Goal: Transaction & Acquisition: Obtain resource

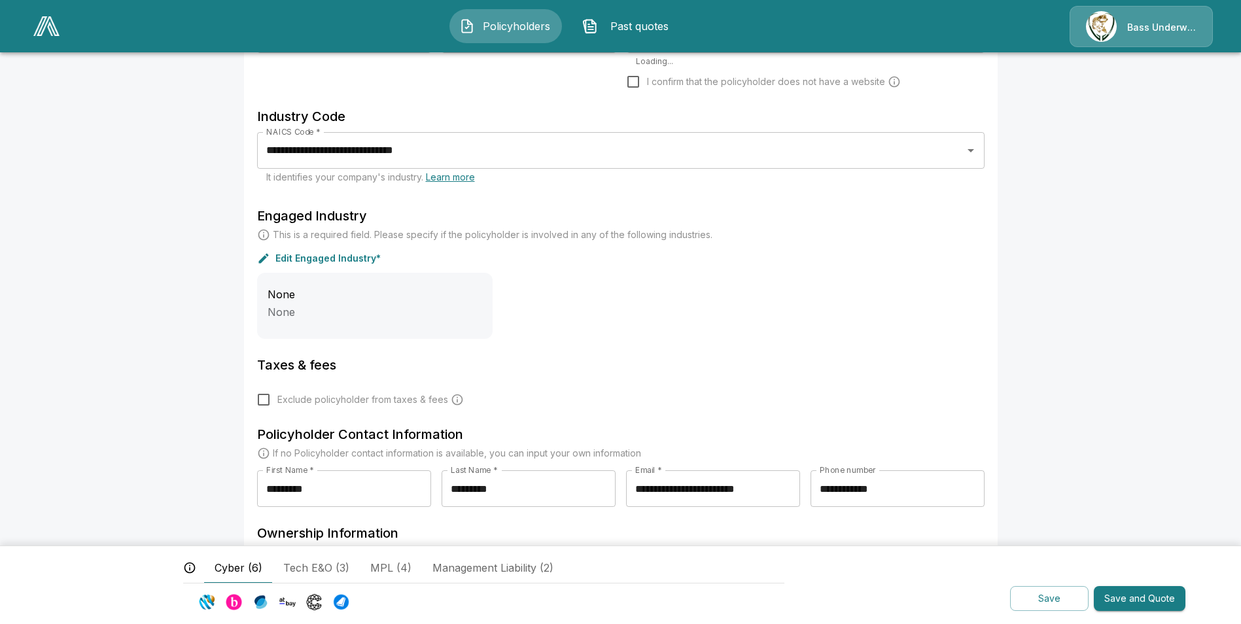
scroll to position [381, 0]
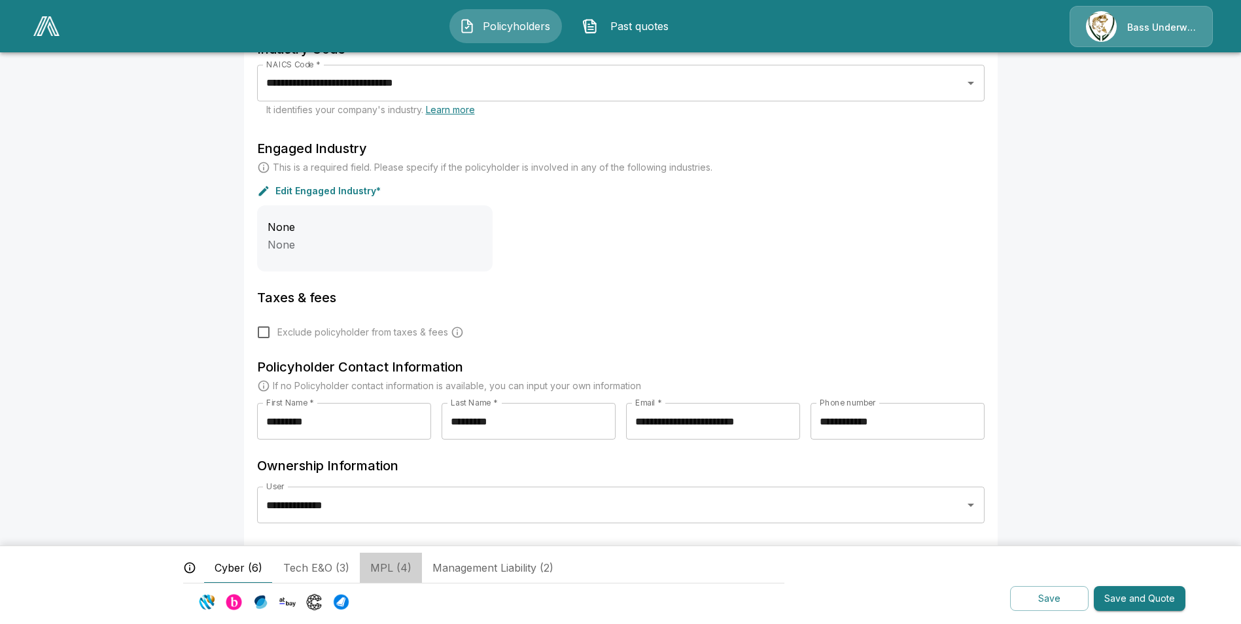
click at [392, 564] on span "MPL (4)" at bounding box center [390, 568] width 41 height 16
click at [1052, 605] on button "Save" at bounding box center [1049, 599] width 78 height 26
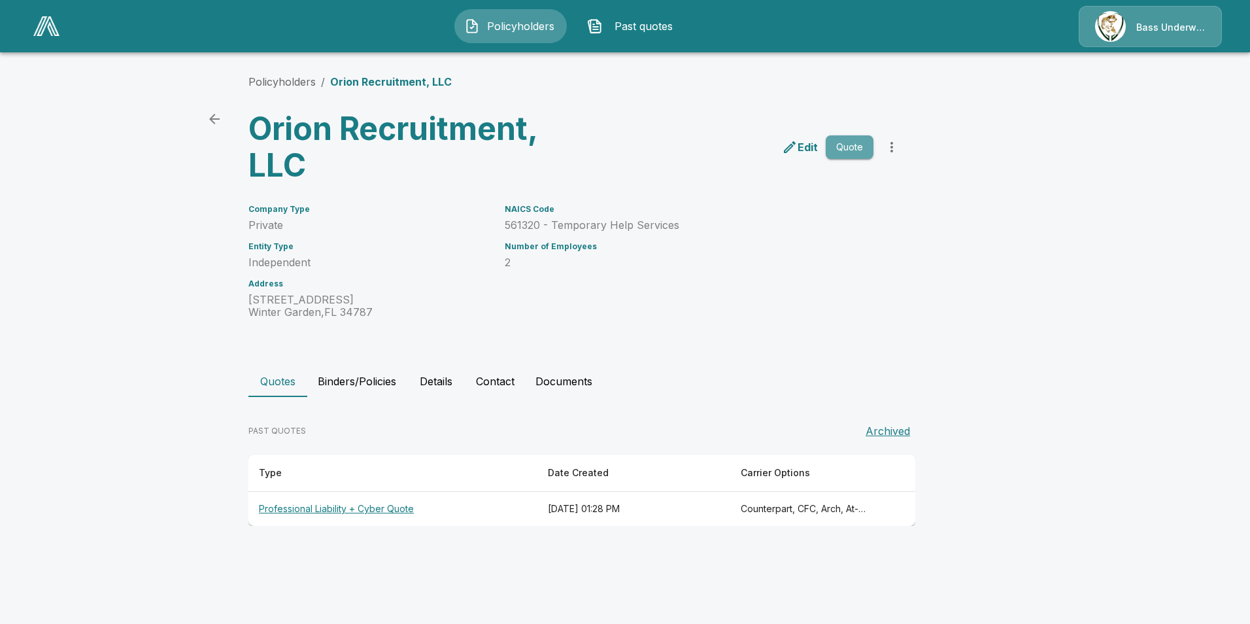
click at [861, 143] on button "Quote" at bounding box center [850, 147] width 48 height 24
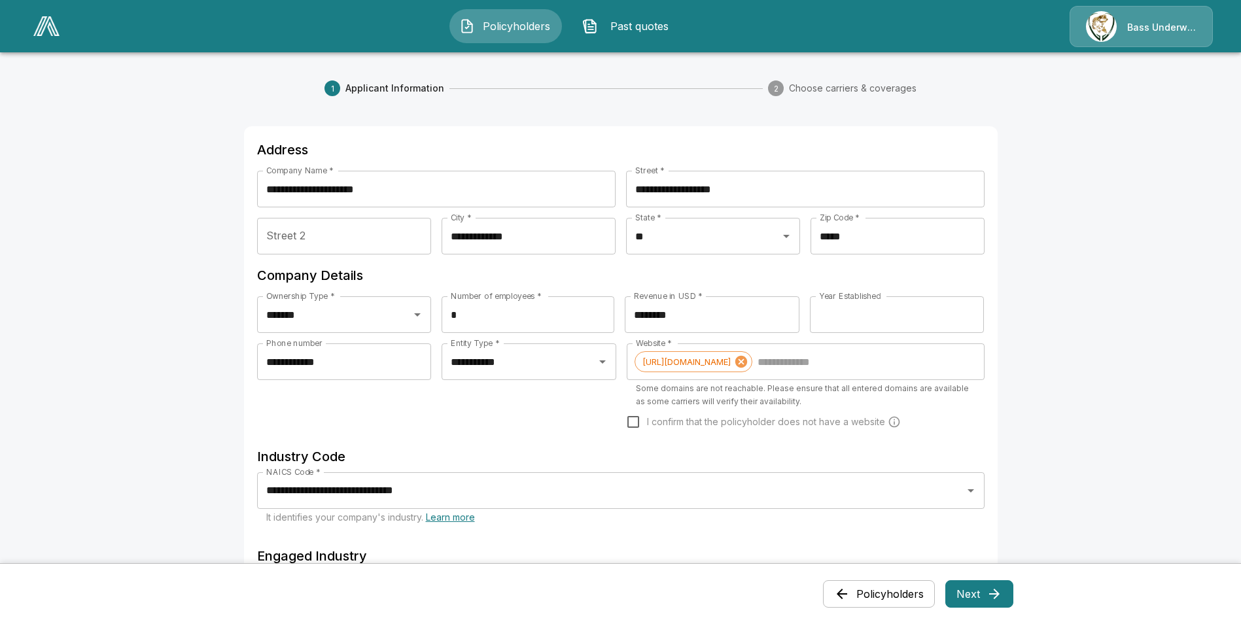
click at [991, 600] on icon "button" at bounding box center [994, 594] width 16 height 16
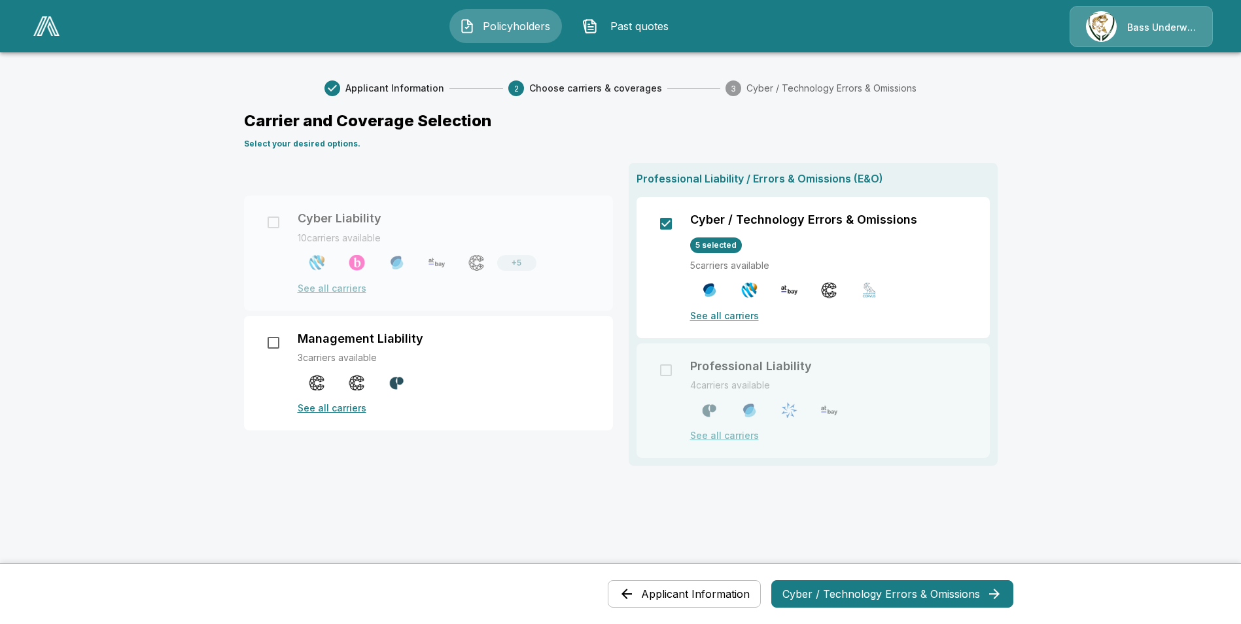
click at [670, 346] on div "Professional Liability / Errors & Omissions (E&O) Cyber / Technology Errors & O…" at bounding box center [812, 314] width 369 height 303
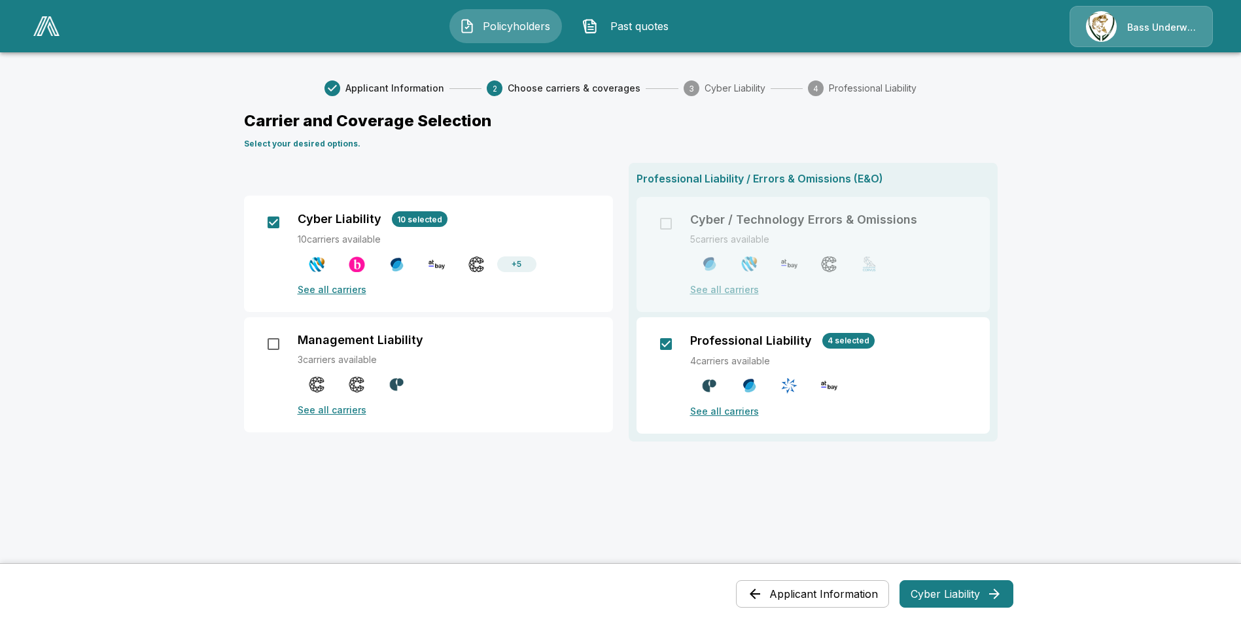
click at [972, 593] on button "Cyber Liability" at bounding box center [956, 593] width 114 height 27
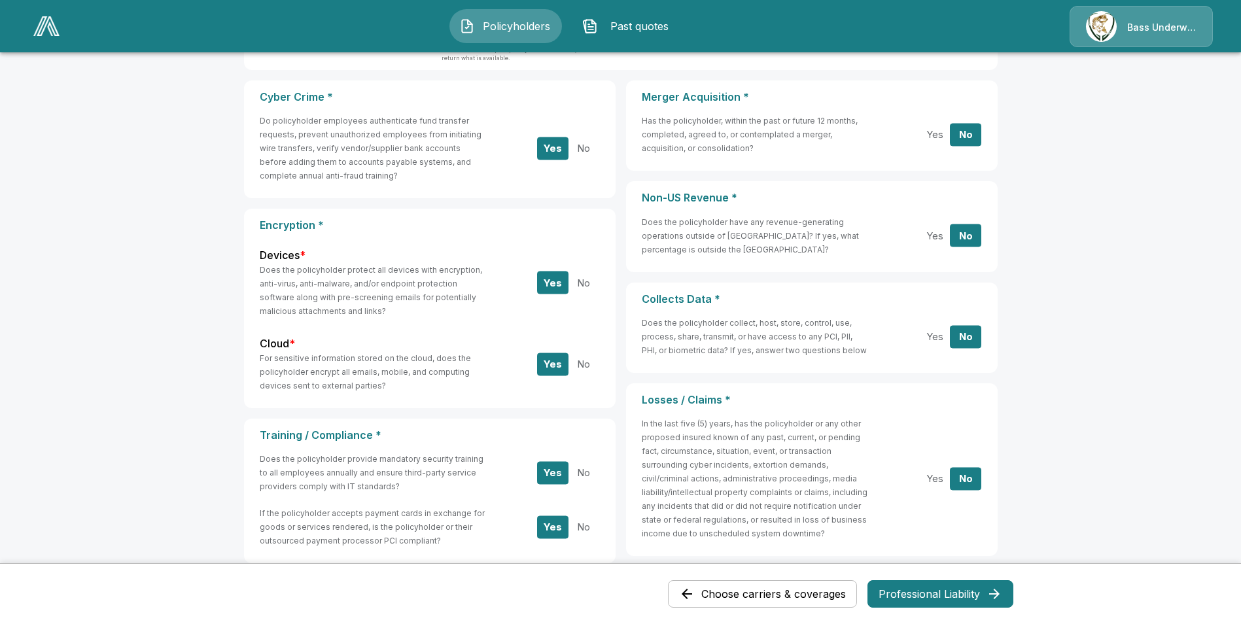
scroll to position [132, 0]
click at [925, 589] on button "Professional Liability" at bounding box center [940, 593] width 146 height 27
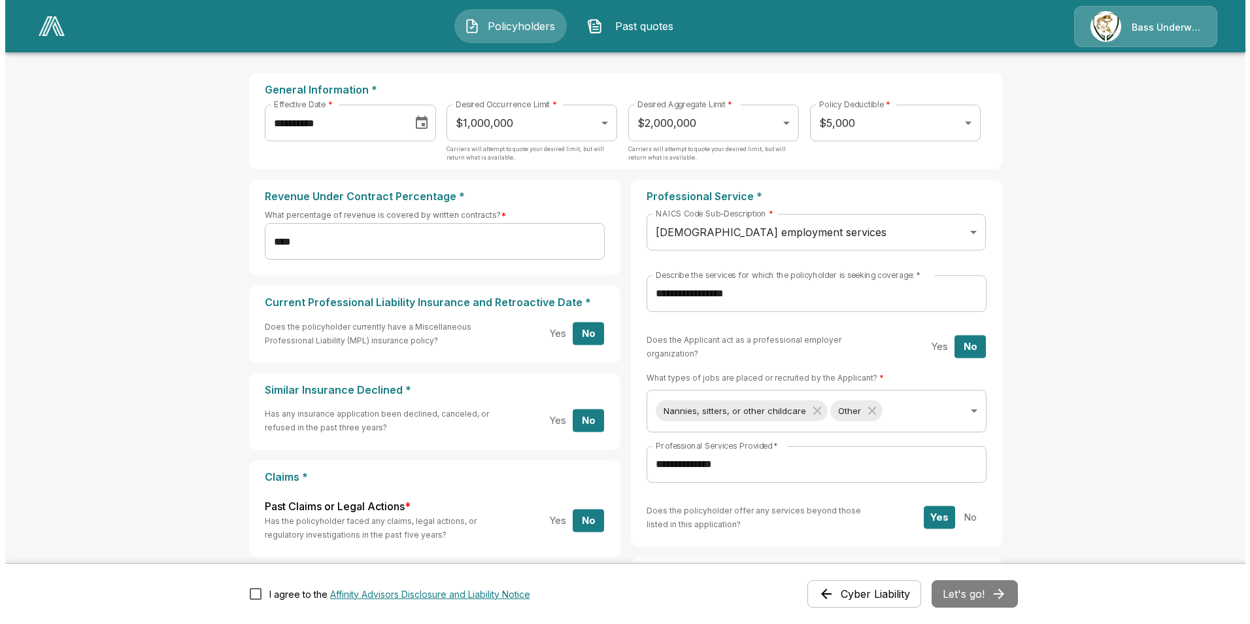
scroll to position [65, 0]
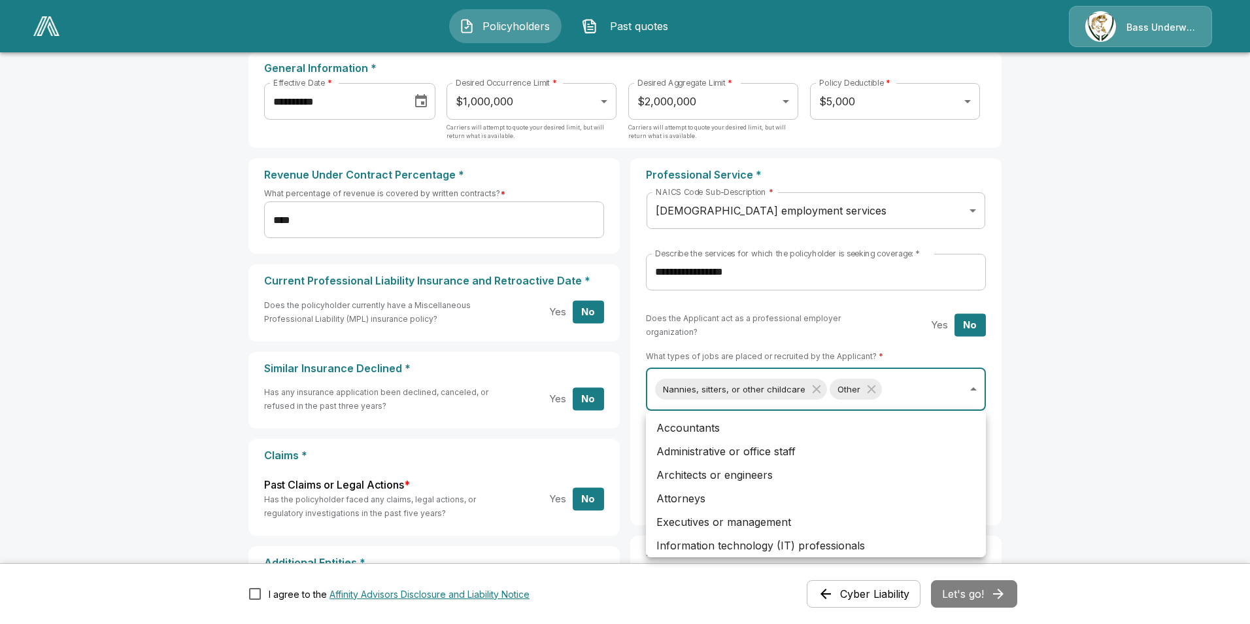
click at [920, 392] on body "**********" at bounding box center [625, 494] width 1250 height 1119
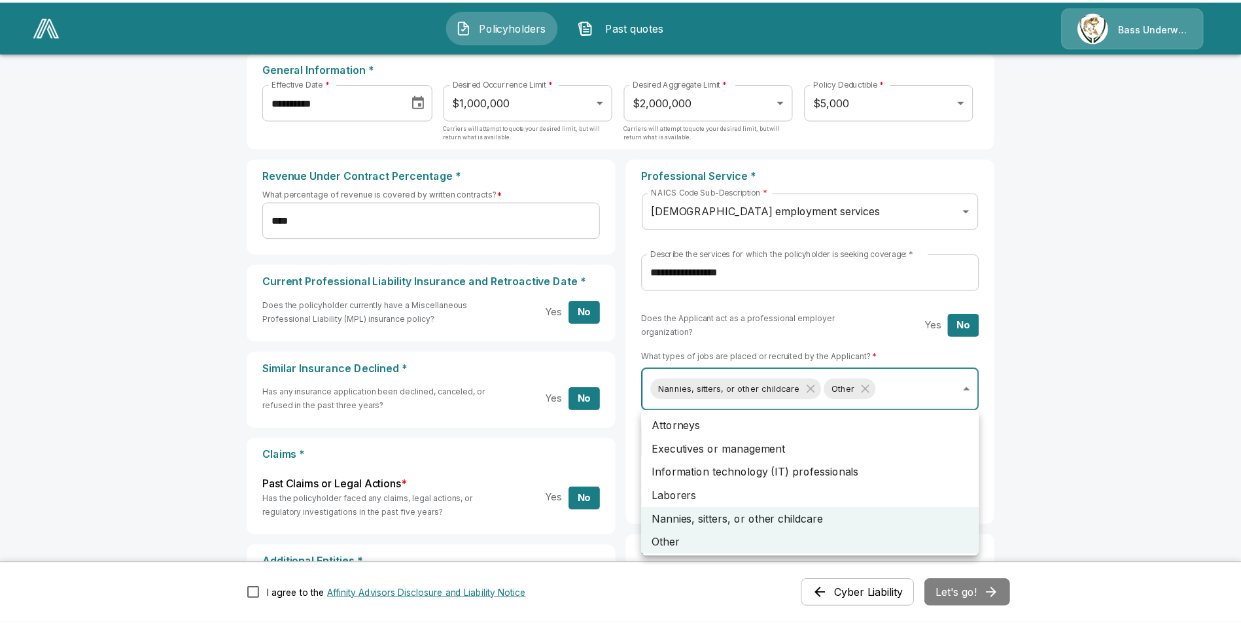
scroll to position [76, 0]
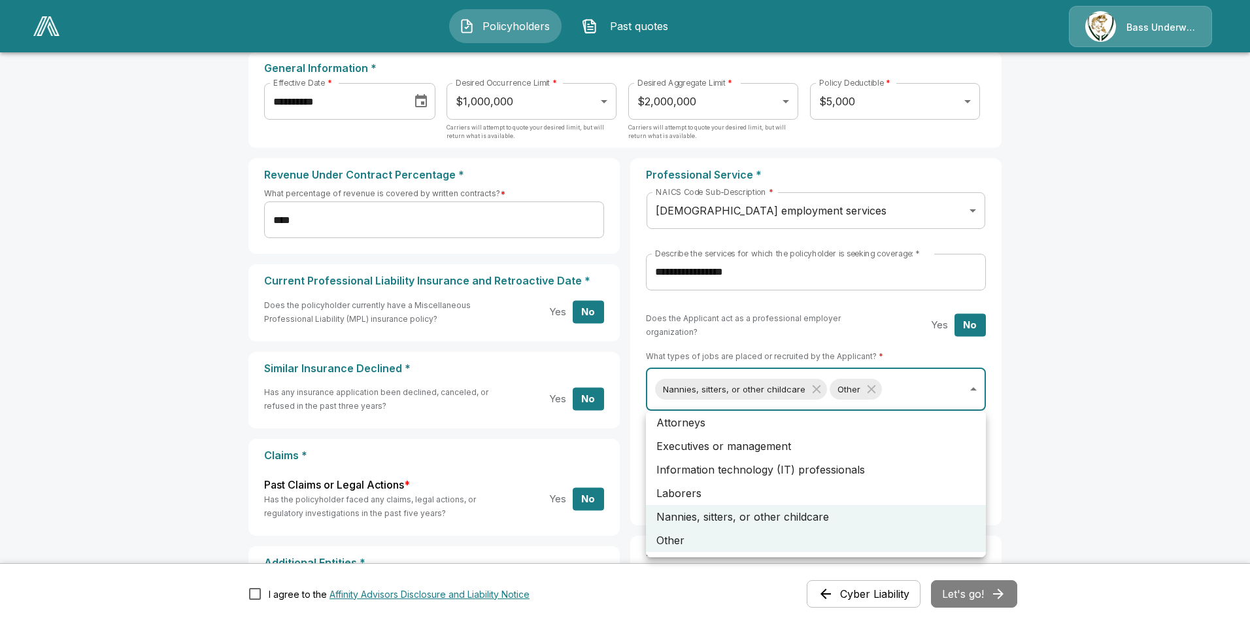
click at [1108, 439] on div at bounding box center [625, 312] width 1250 height 624
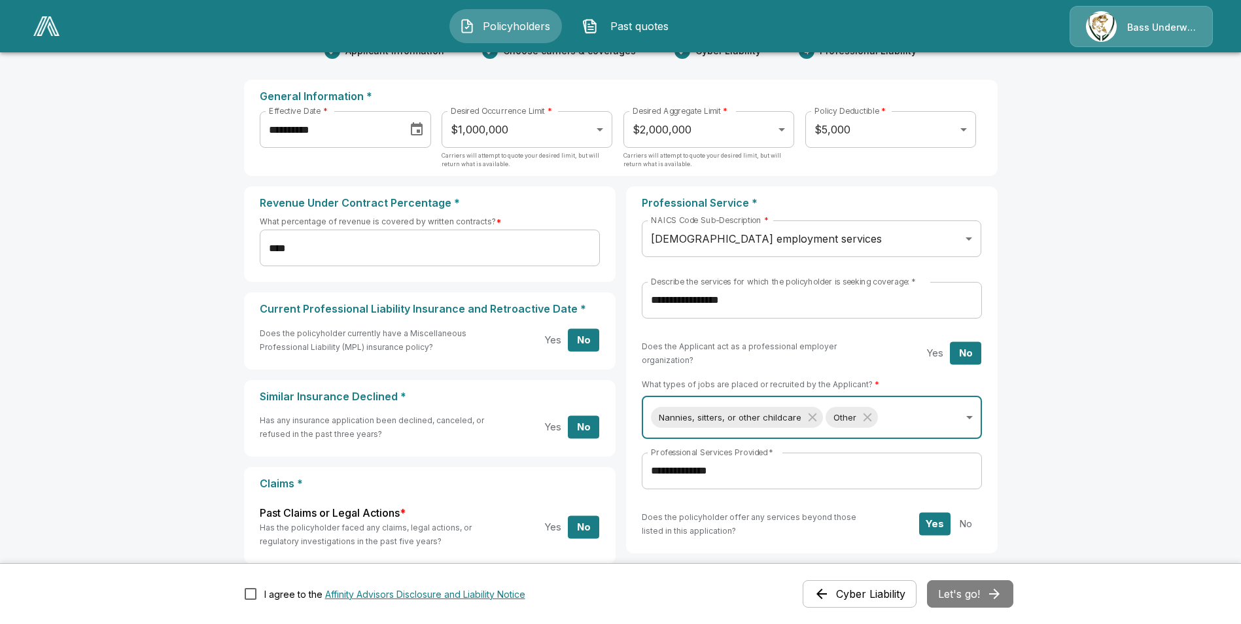
scroll to position [0, 0]
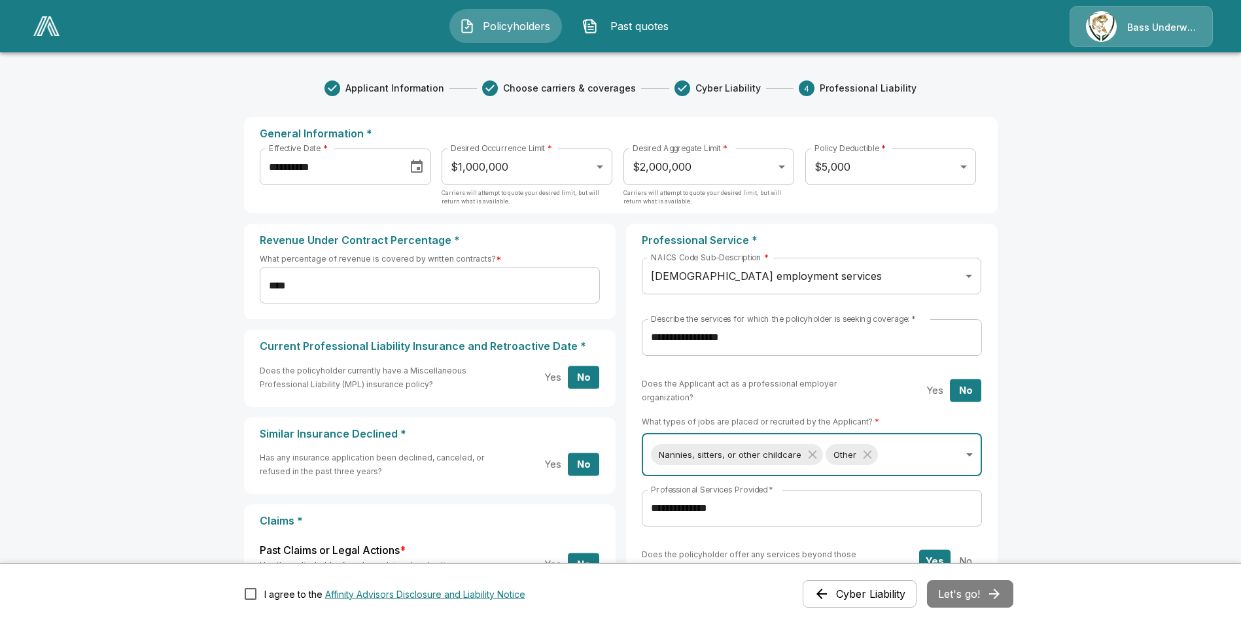
click at [644, 36] on button "Past quotes" at bounding box center [628, 26] width 112 height 34
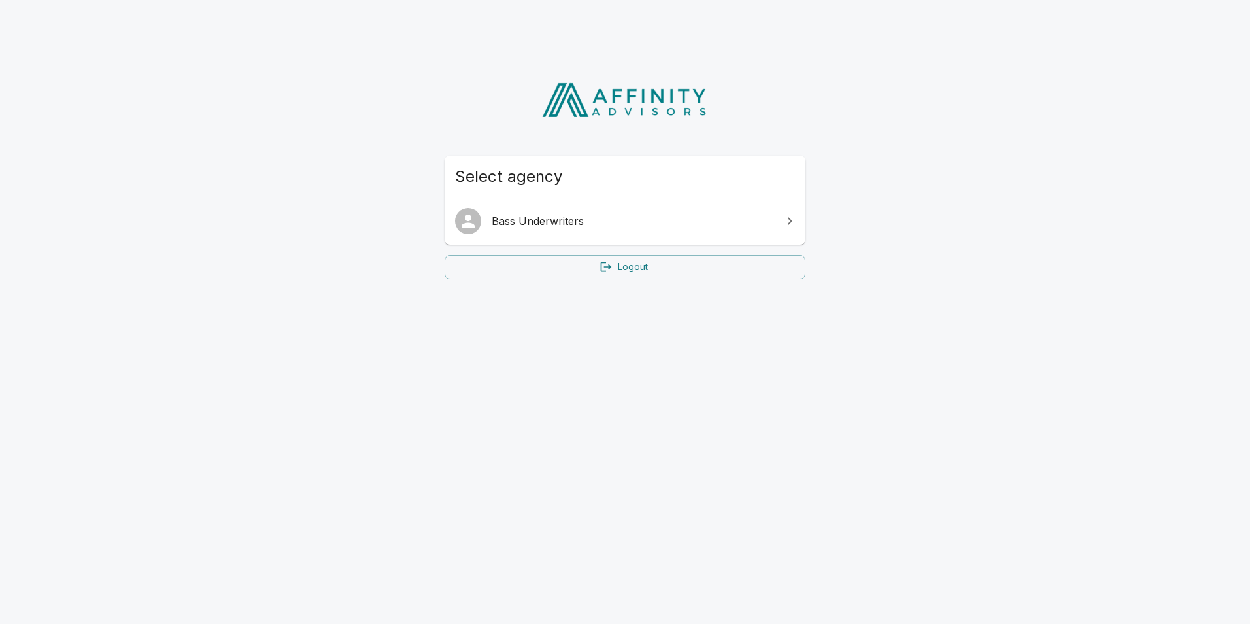
click at [625, 226] on span "Bass Underwriters" at bounding box center [633, 221] width 283 height 16
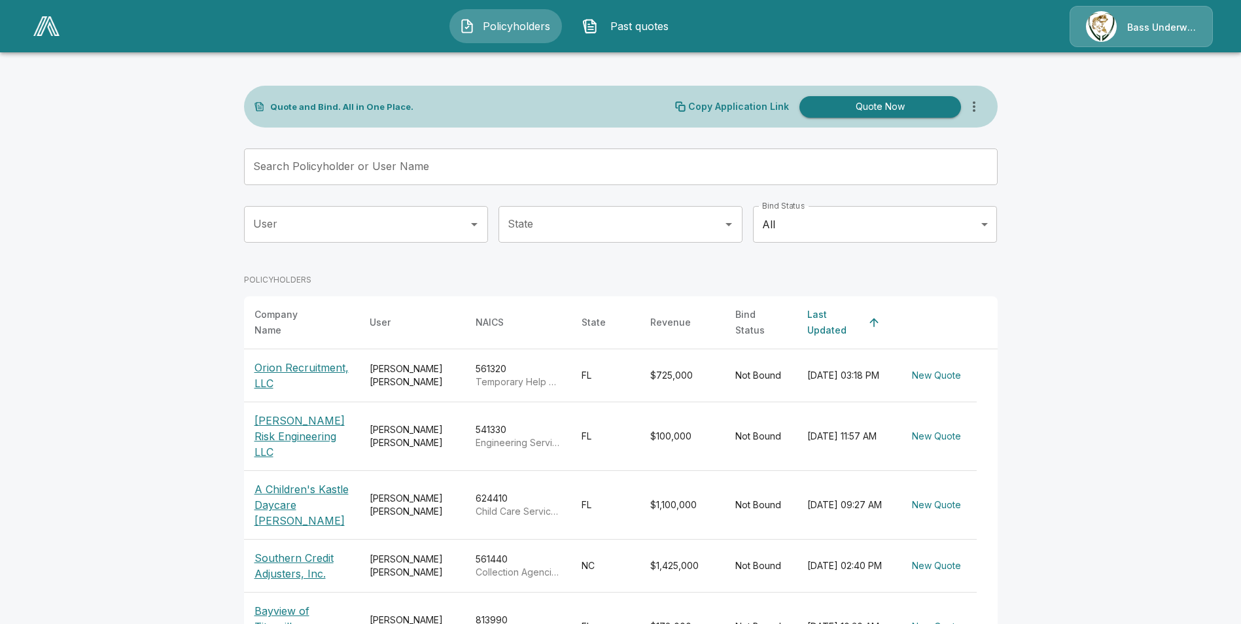
click at [627, 21] on span "Past quotes" at bounding box center [639, 26] width 72 height 16
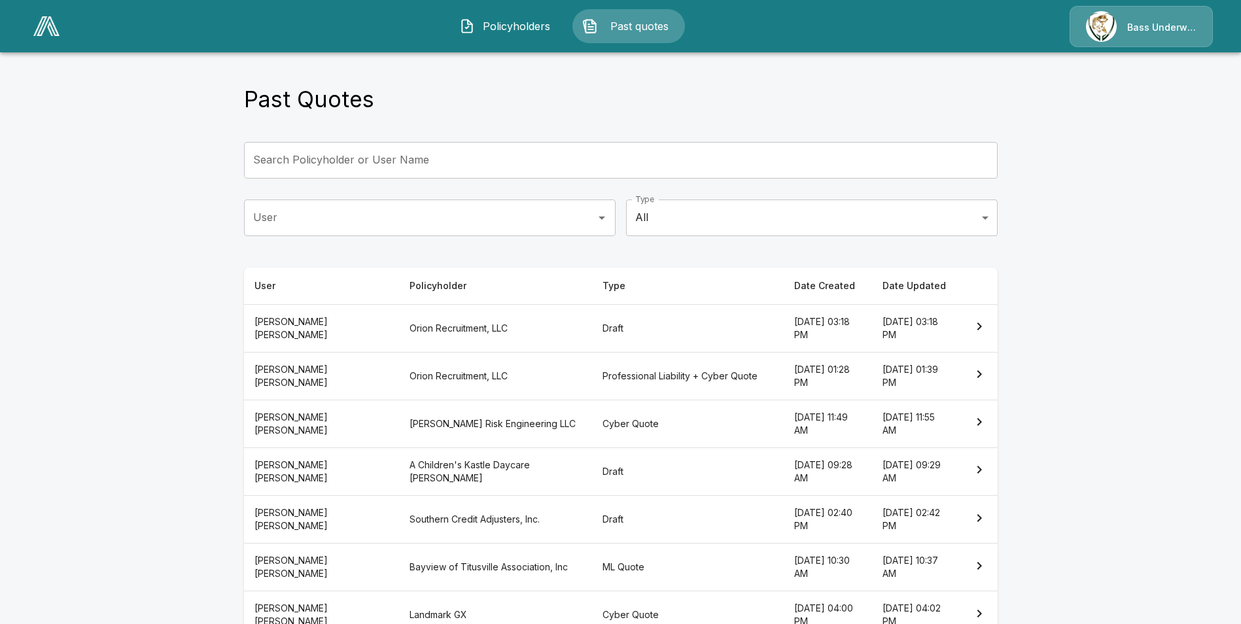
click at [487, 371] on th "Orion Recruitment, LLC" at bounding box center [495, 376] width 193 height 48
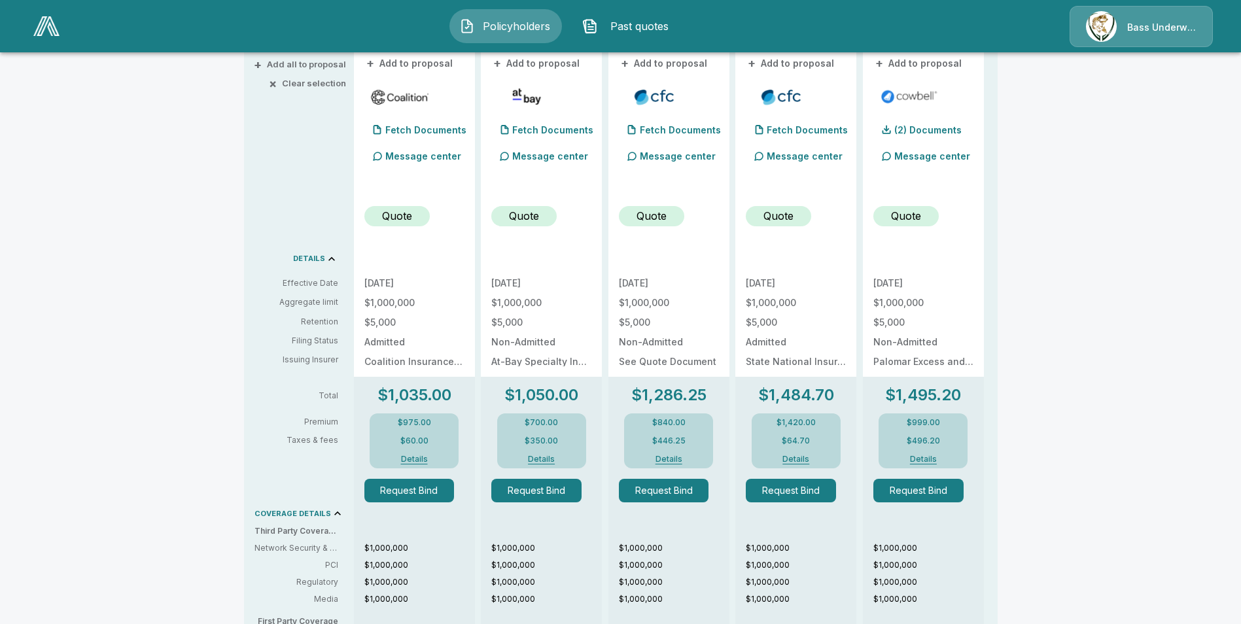
scroll to position [523, 0]
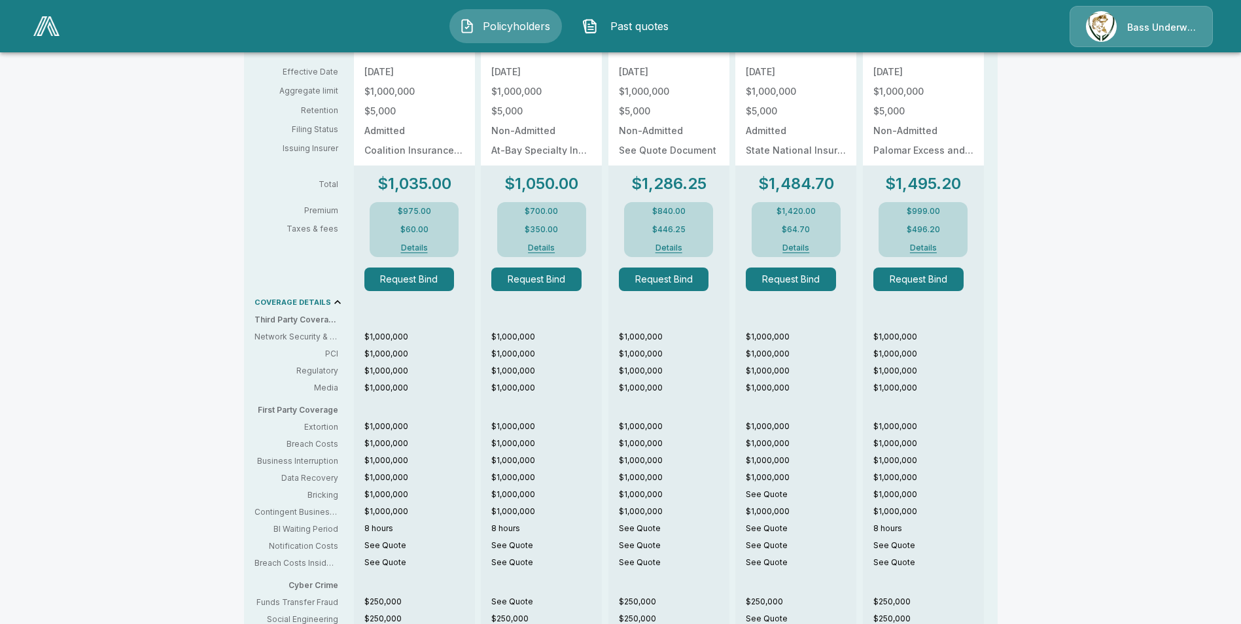
click at [424, 245] on button "Details" at bounding box center [414, 248] width 52 height 8
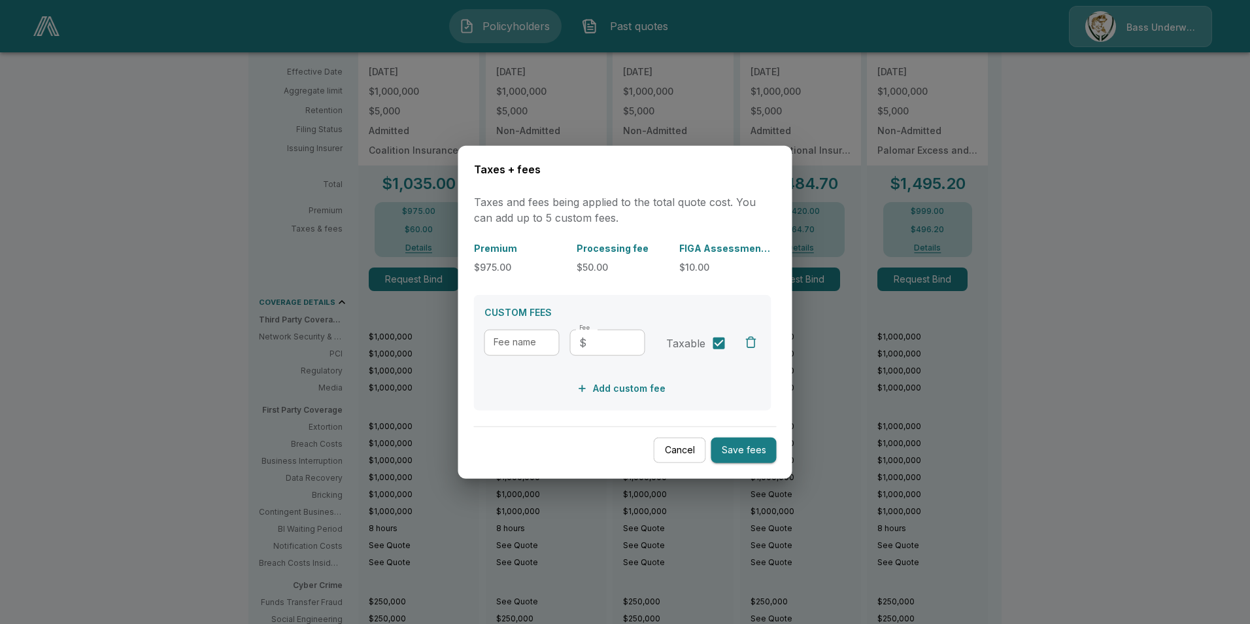
click at [688, 449] on button "Cancel" at bounding box center [680, 451] width 52 height 26
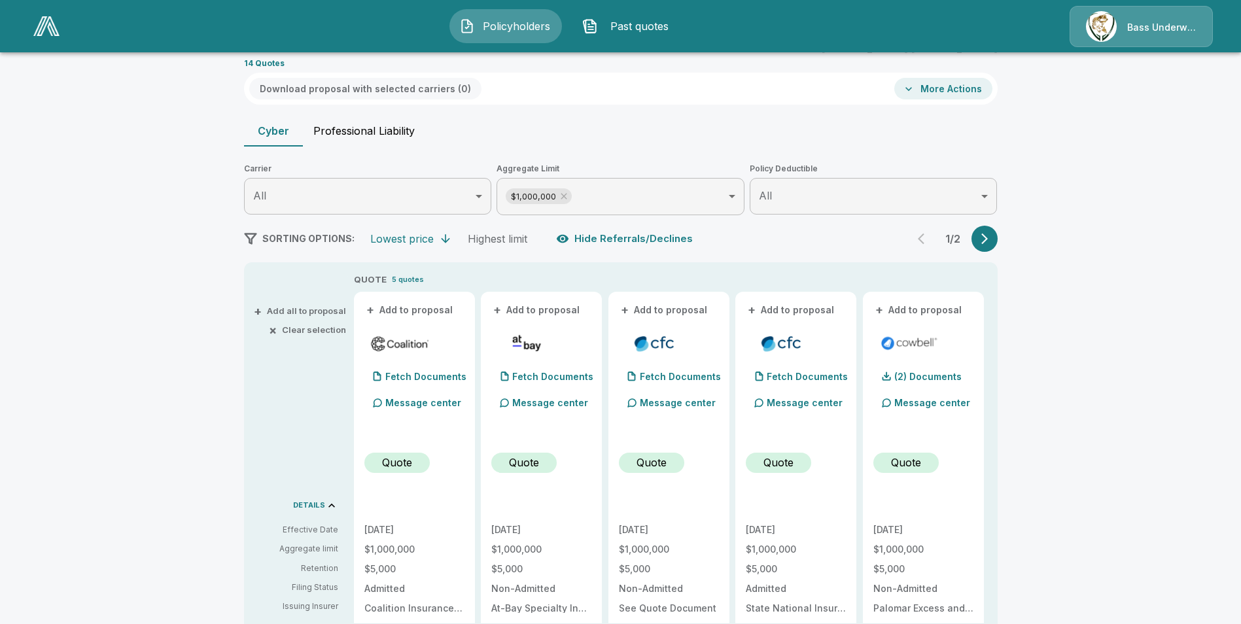
scroll to position [0, 0]
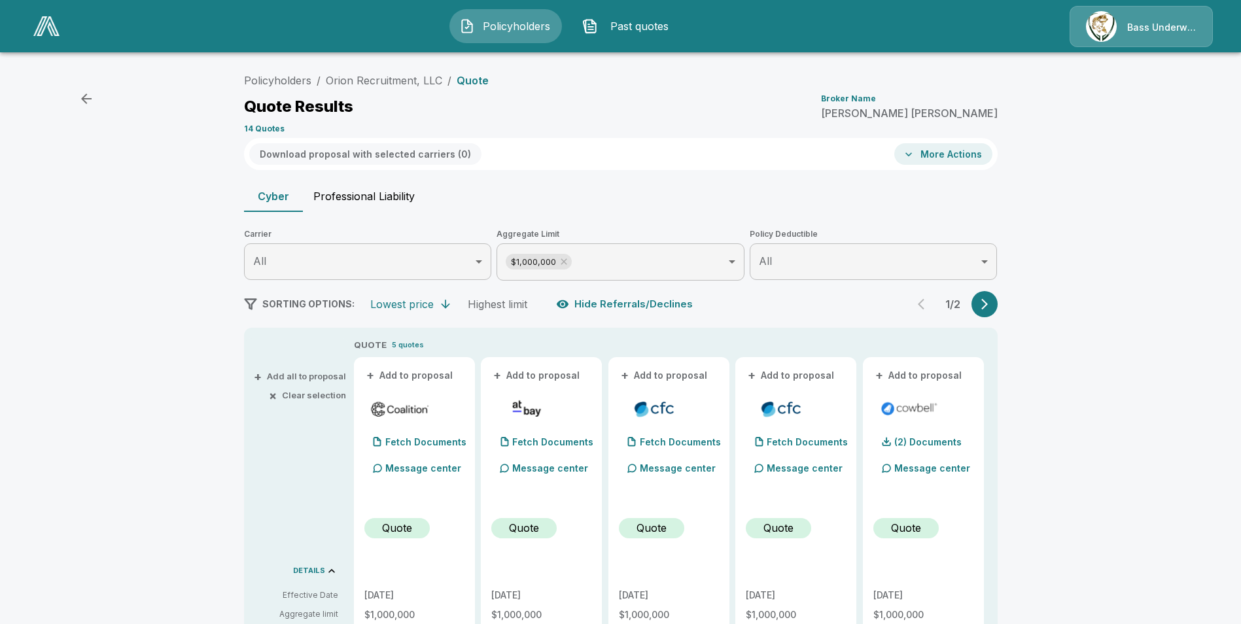
click at [371, 205] on button "Professional Liability" at bounding box center [364, 195] width 122 height 31
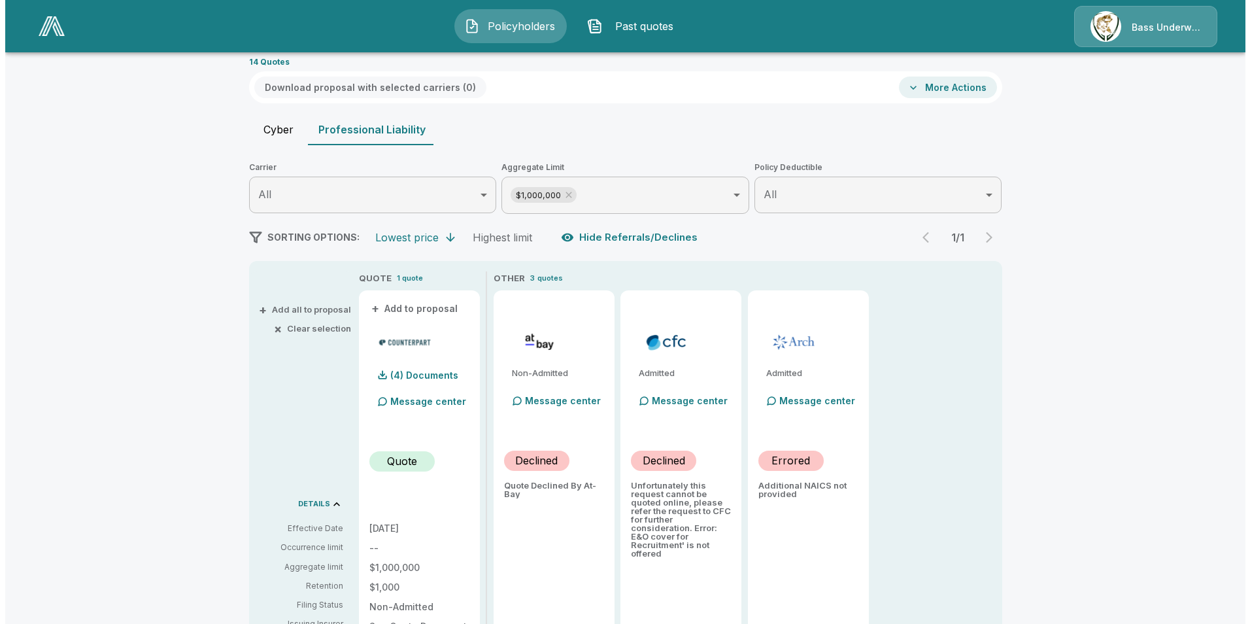
scroll to position [131, 0]
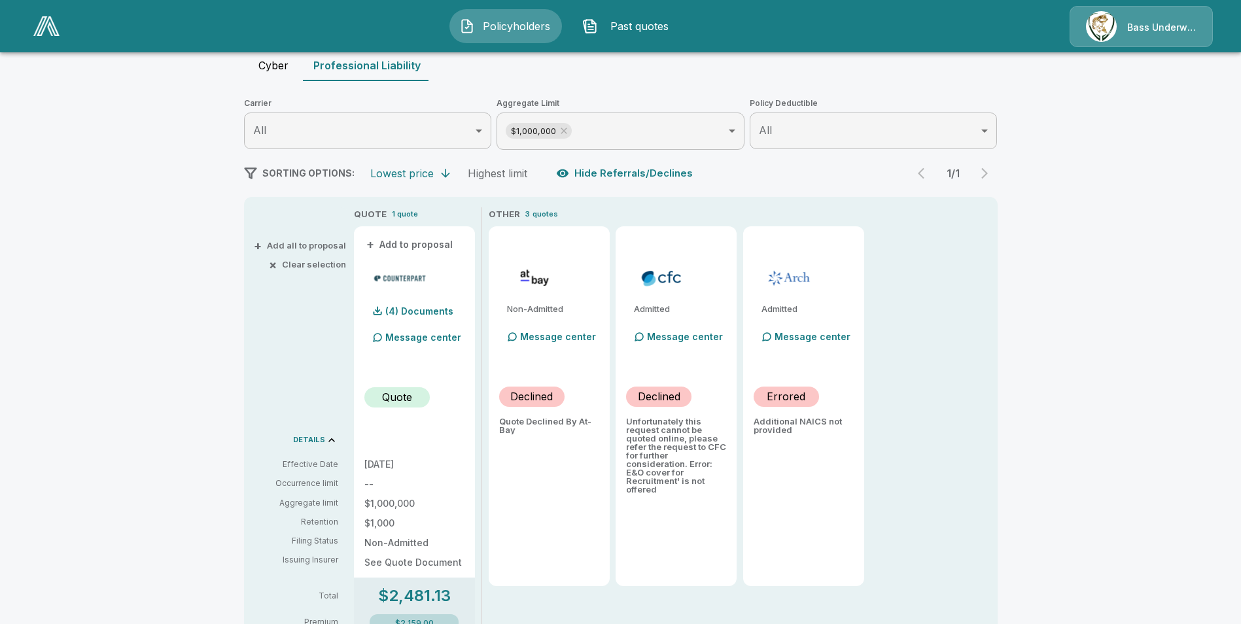
click at [421, 335] on p "Message center" at bounding box center [423, 337] width 76 height 14
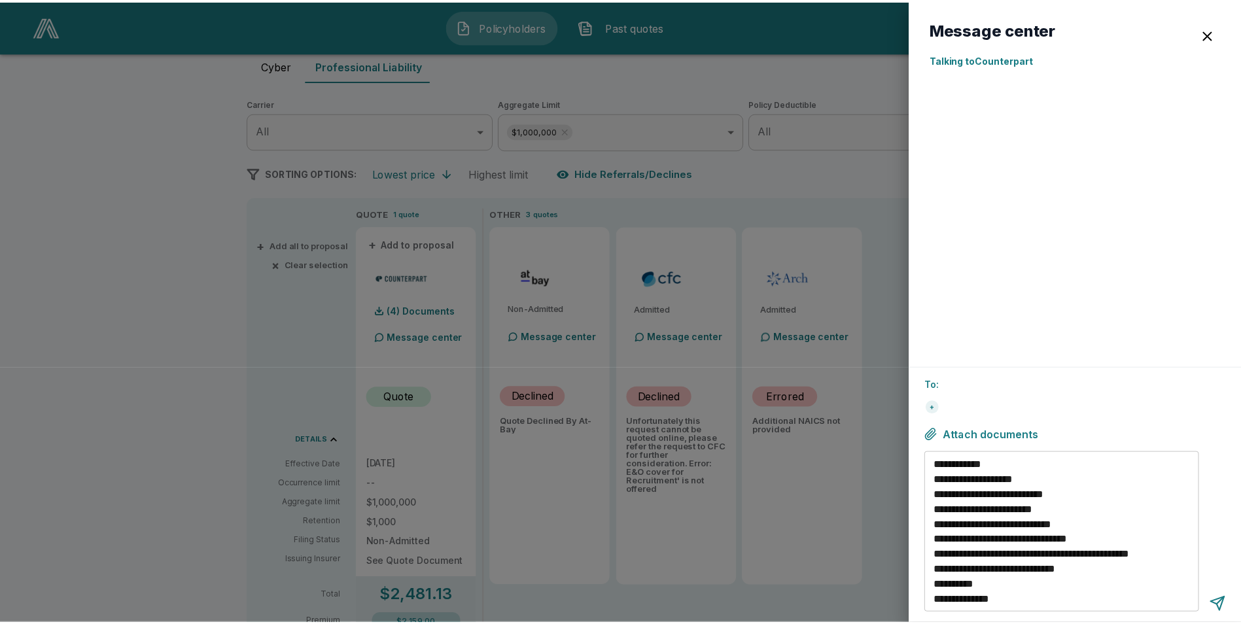
scroll to position [0, 0]
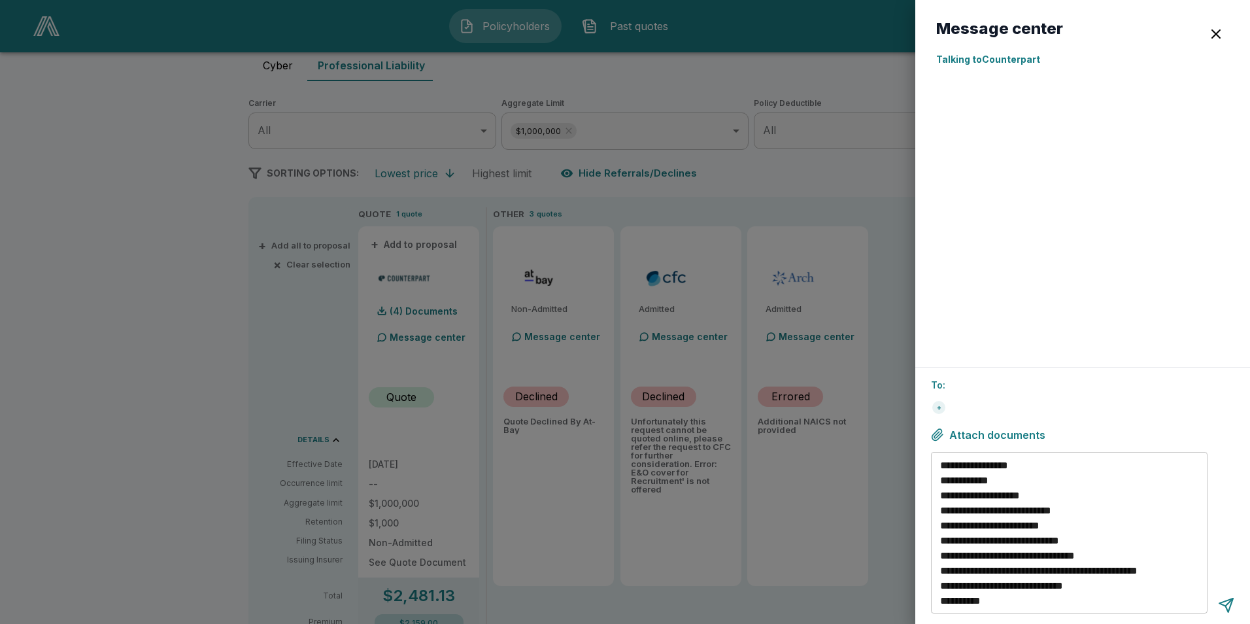
click at [152, 343] on div at bounding box center [625, 312] width 1250 height 624
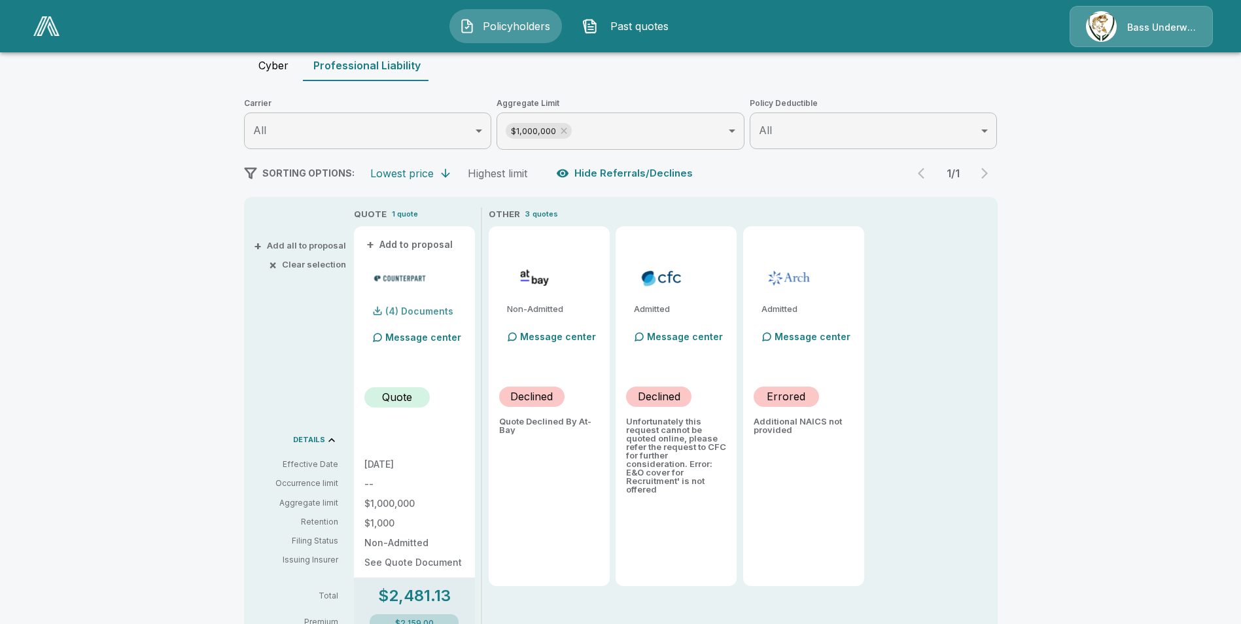
click at [423, 309] on p "(4) Documents" at bounding box center [419, 311] width 68 height 9
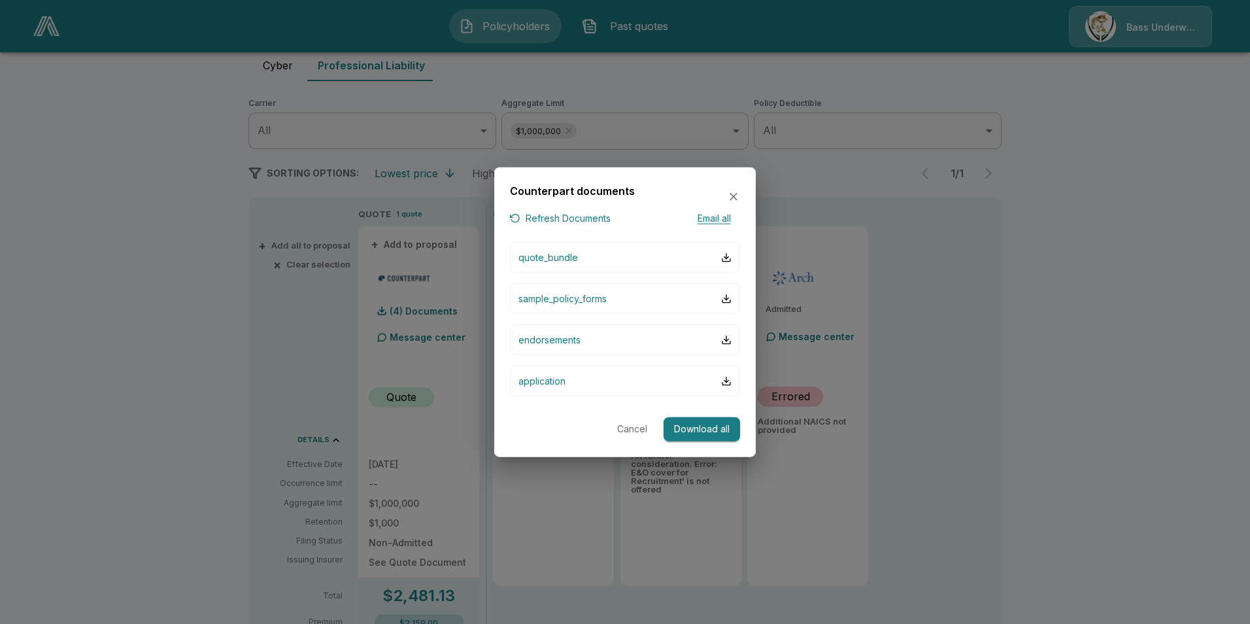
click at [623, 424] on button "Cancel" at bounding box center [632, 429] width 42 height 24
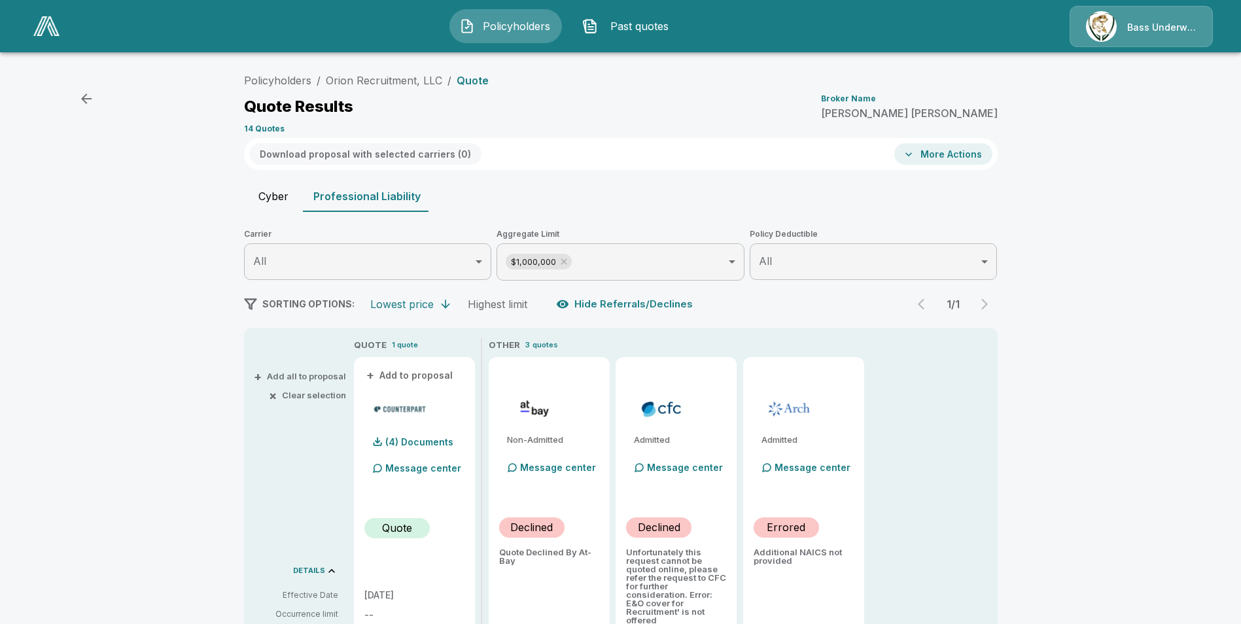
click at [267, 196] on button "Cyber" at bounding box center [273, 195] width 59 height 31
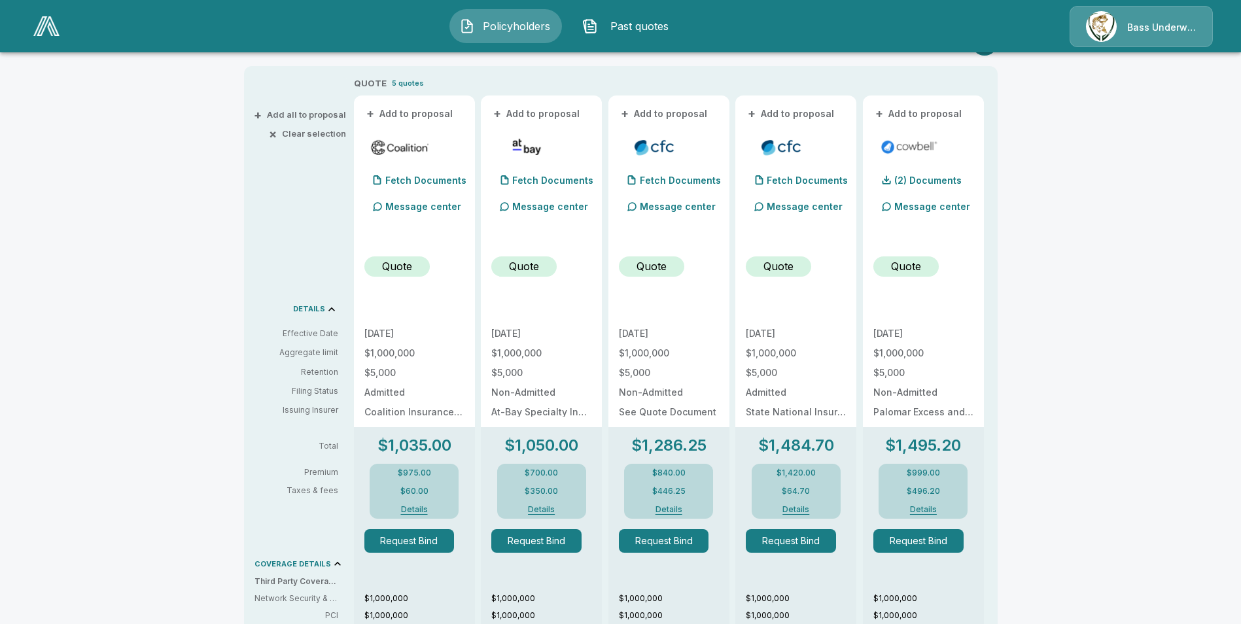
scroll to position [196, 0]
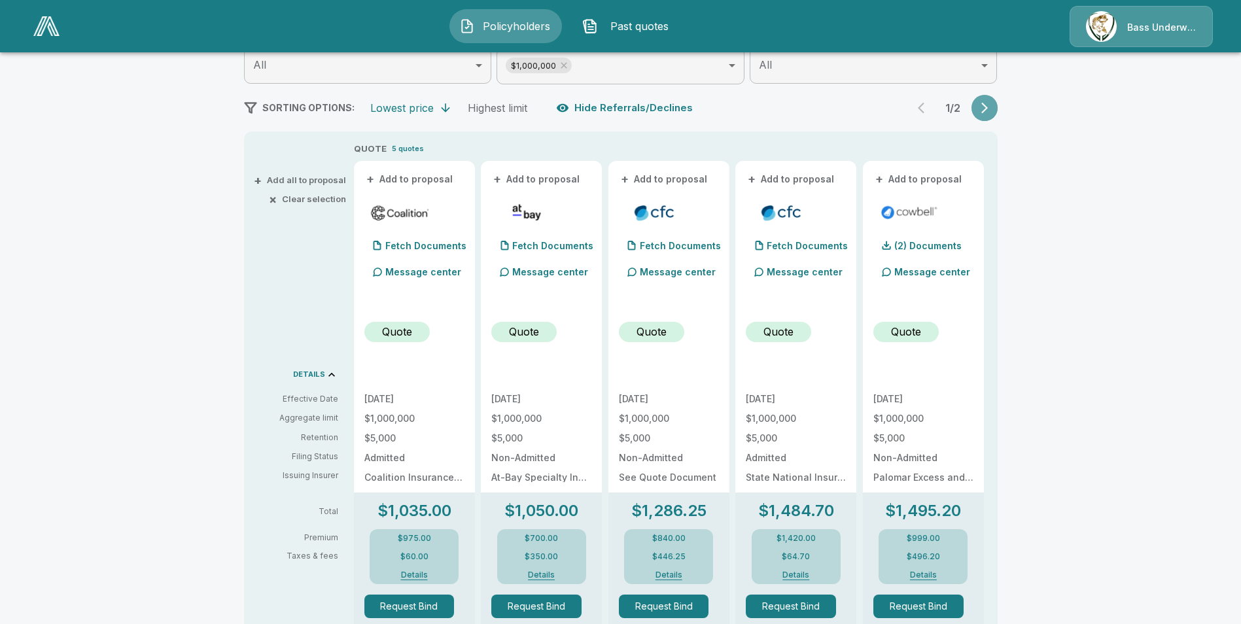
click at [982, 102] on button "button" at bounding box center [984, 108] width 26 height 26
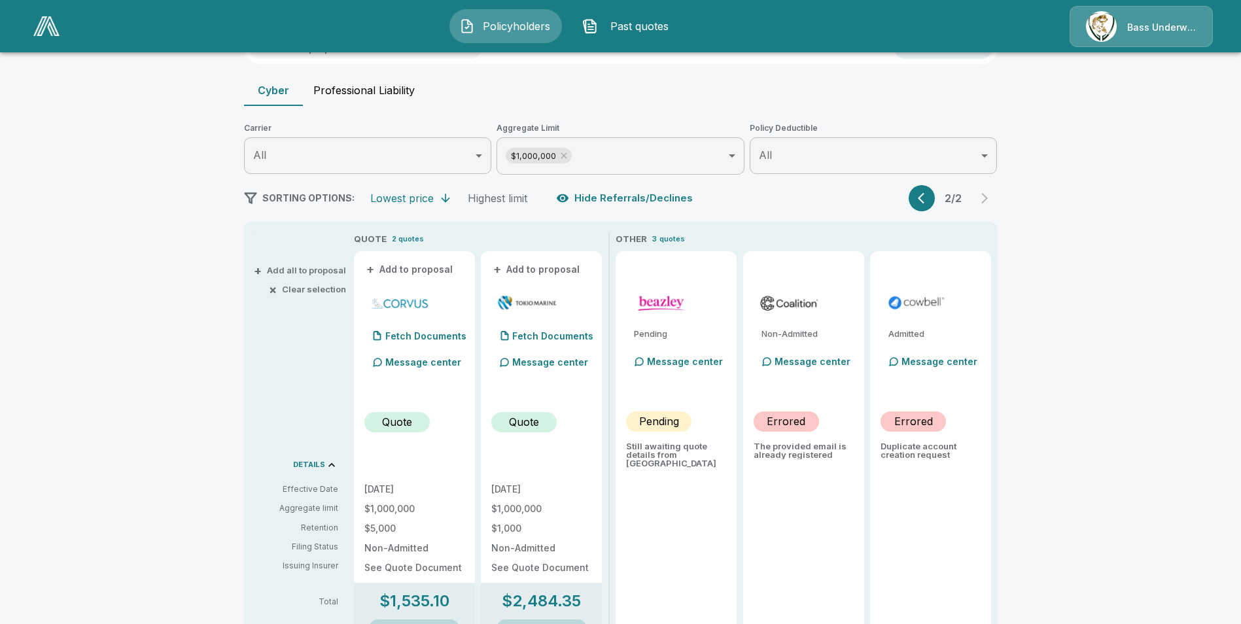
scroll to position [65, 0]
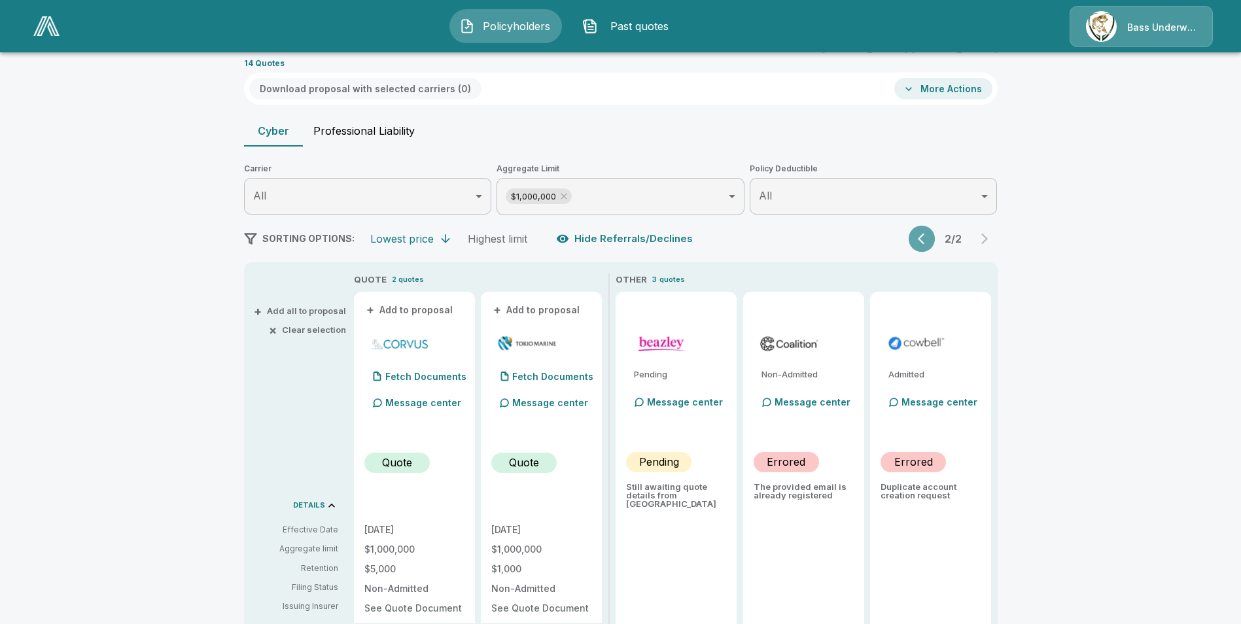
click at [928, 235] on icon "button" at bounding box center [924, 238] width 13 height 13
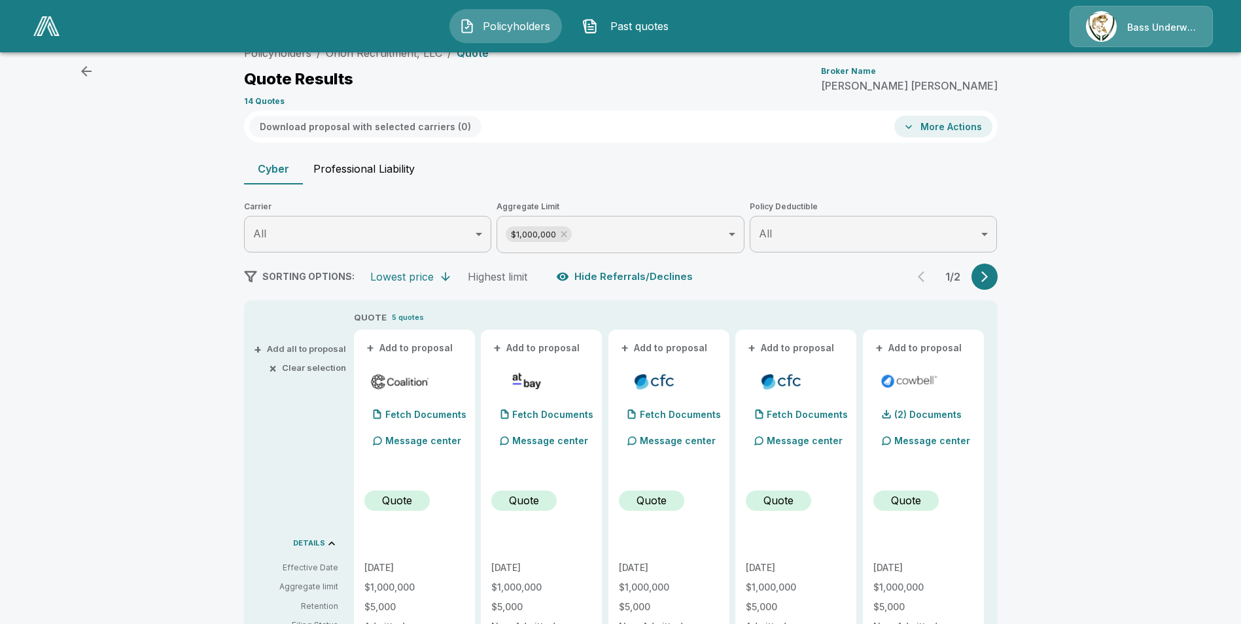
scroll to position [0, 0]
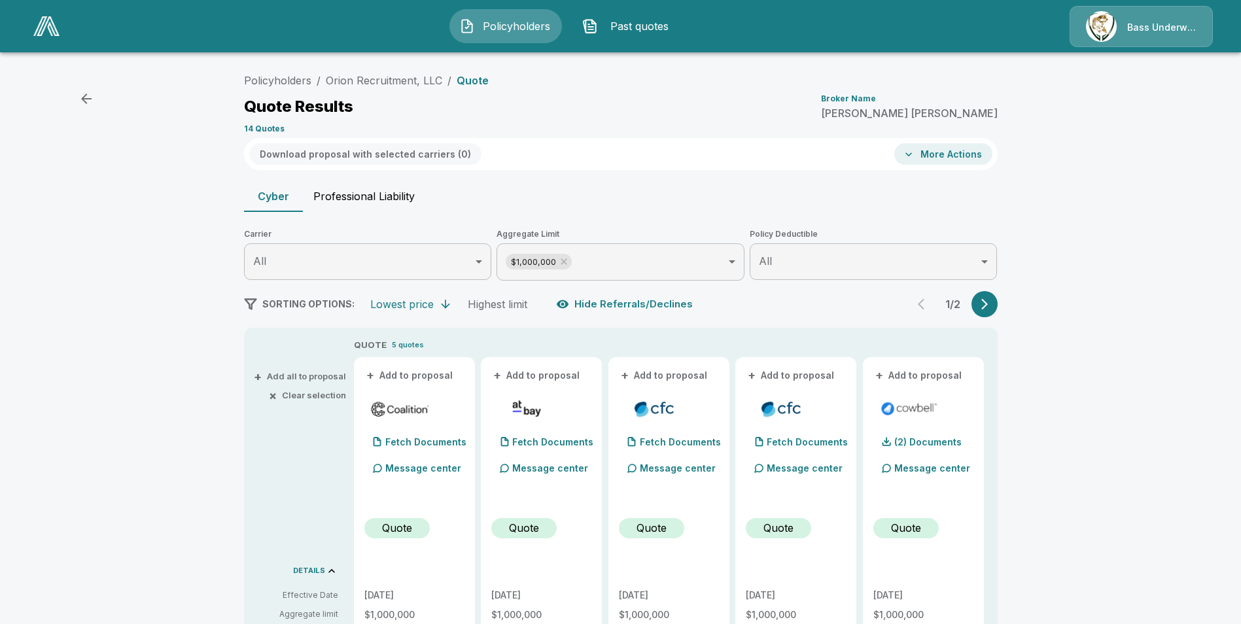
click at [377, 192] on button "Professional Liability" at bounding box center [364, 195] width 122 height 31
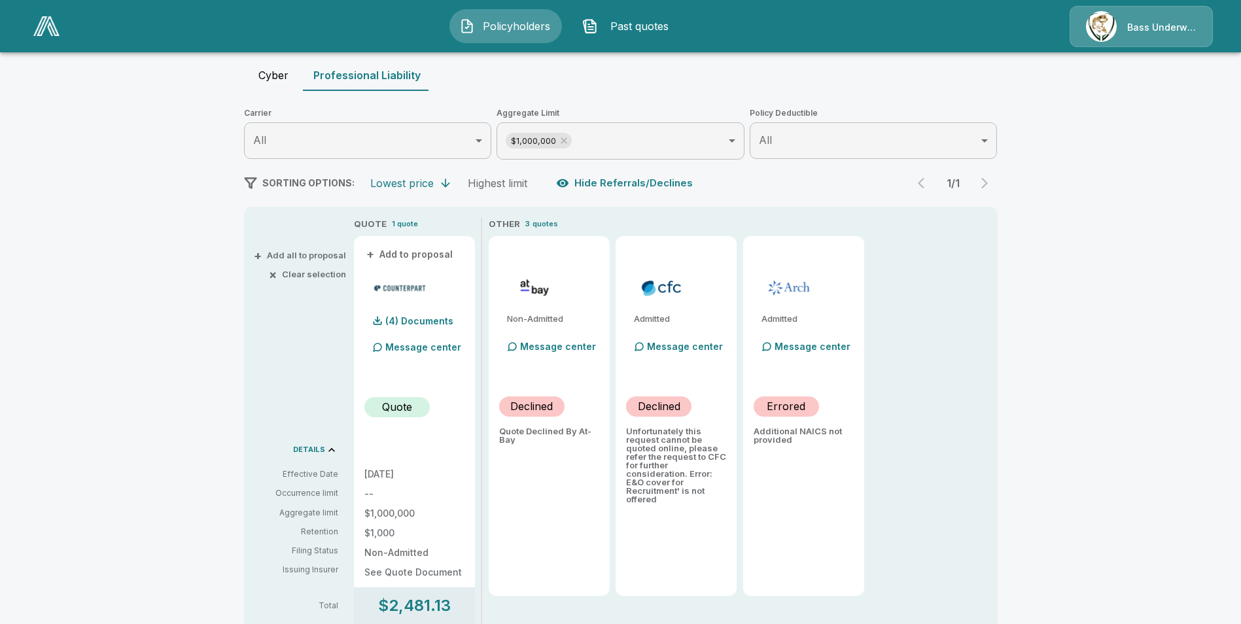
scroll to position [131, 0]
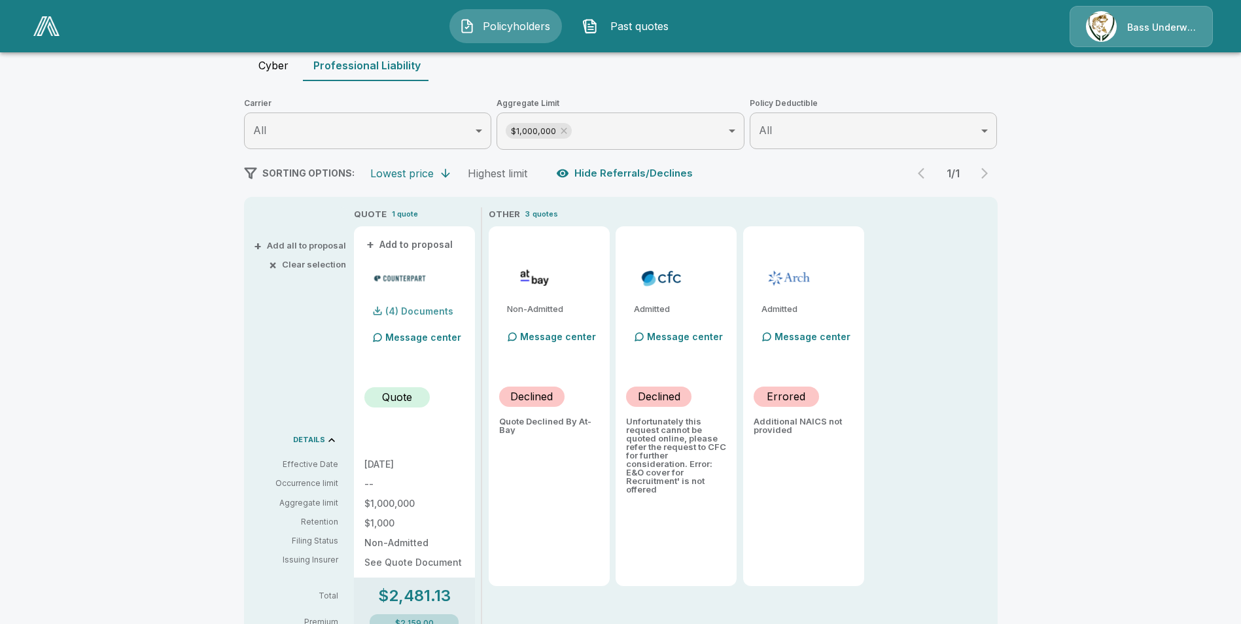
click at [428, 309] on p "(4) Documents" at bounding box center [419, 311] width 68 height 9
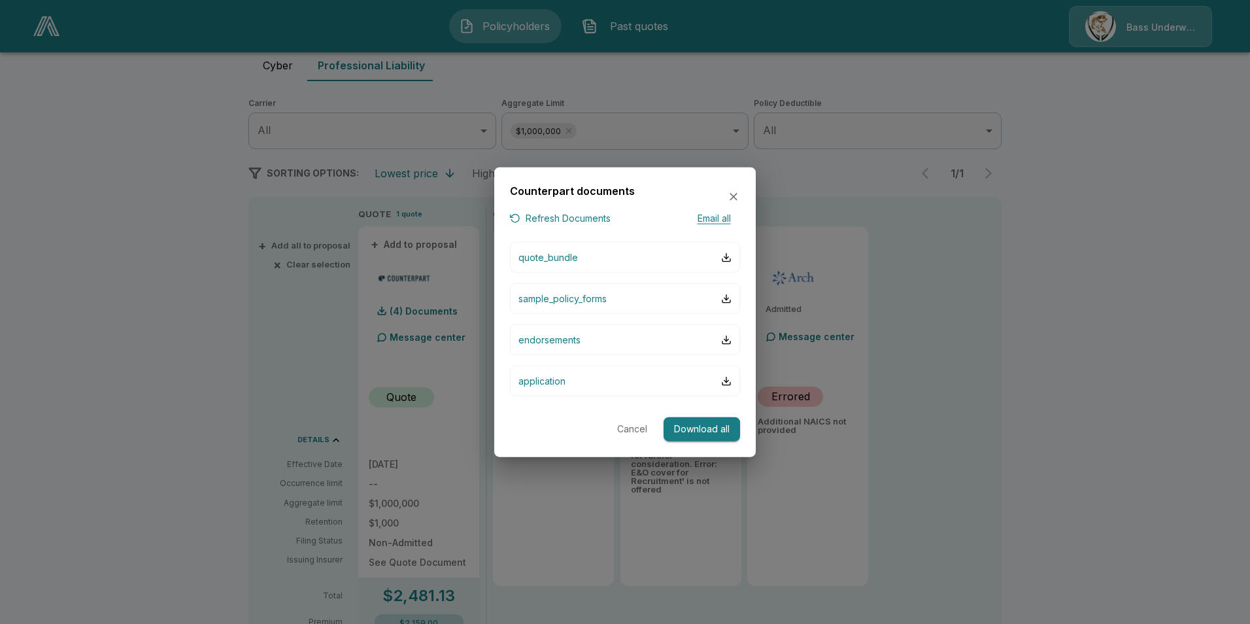
click at [693, 432] on button "Download all" at bounding box center [702, 429] width 77 height 24
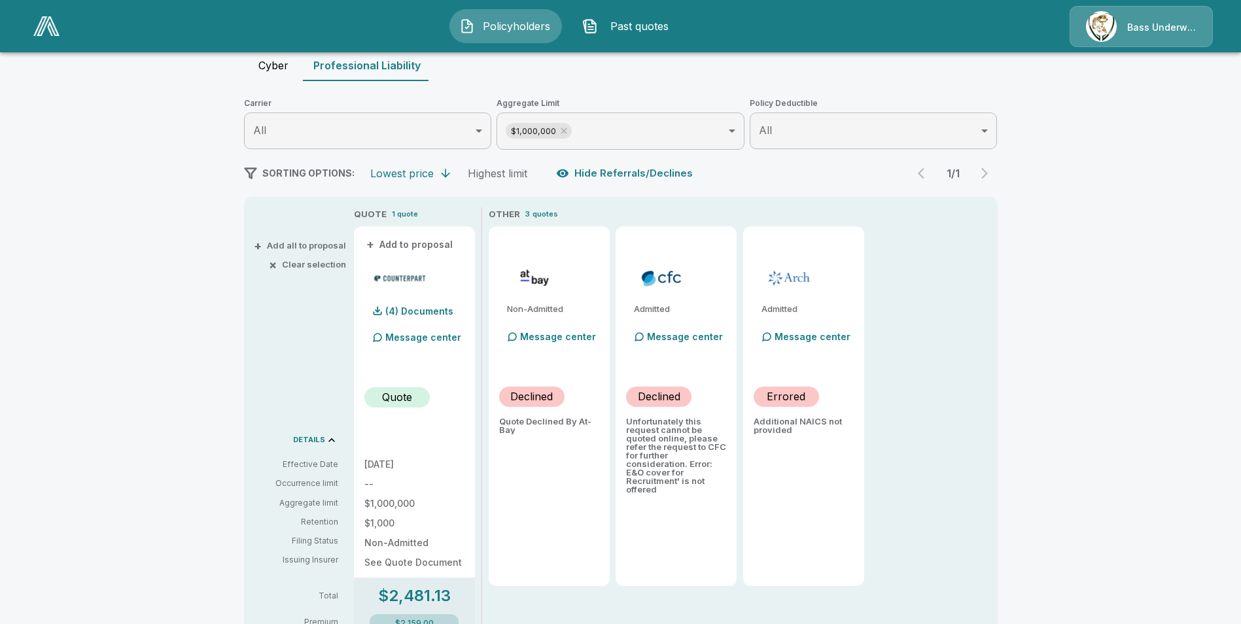
drag, startPoint x: 1010, startPoint y: 388, endPoint x: 982, endPoint y: 330, distance: 64.9
click at [1011, 388] on div "Policyholders / Orion Recruitment, LLC / Quote Quote Results Broker Name Mike G…" at bounding box center [620, 425] width 785 height 976
